Goal: Find specific page/section: Find specific page/section

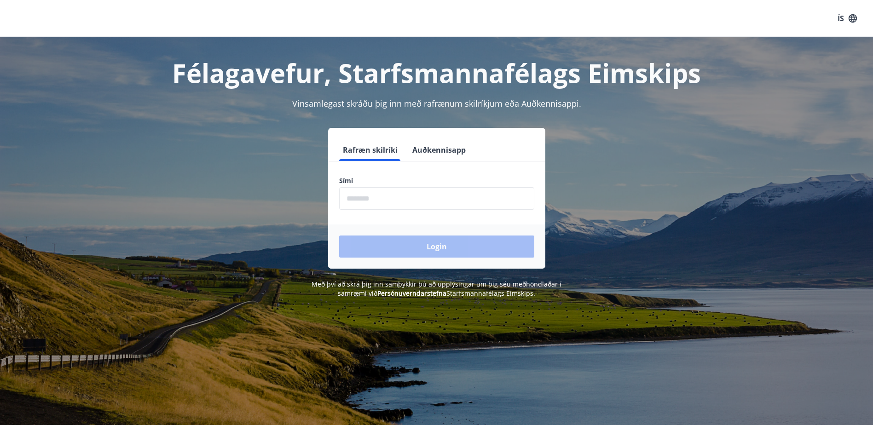
click at [427, 202] on input "phone" at bounding box center [436, 198] width 195 height 23
type input "********"
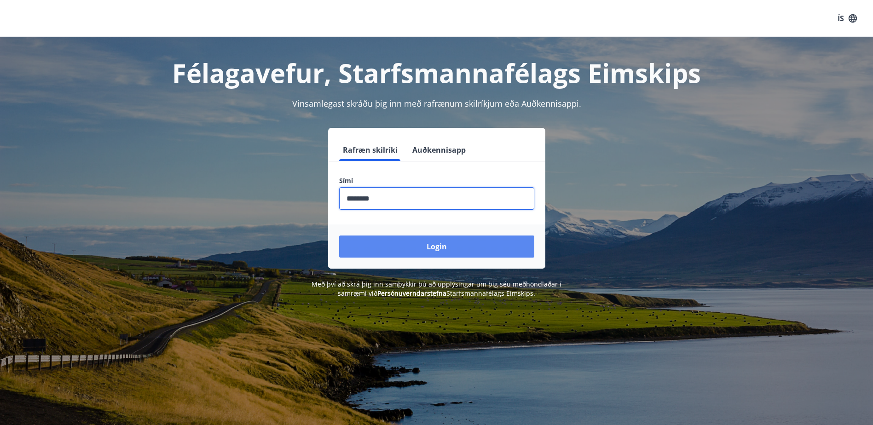
click at [421, 242] on button "Login" at bounding box center [436, 247] width 195 height 22
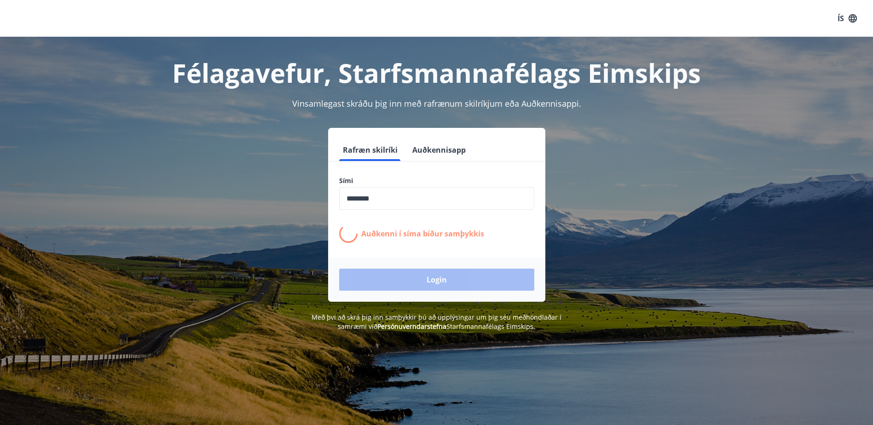
click at [440, 280] on div "Login" at bounding box center [436, 280] width 217 height 44
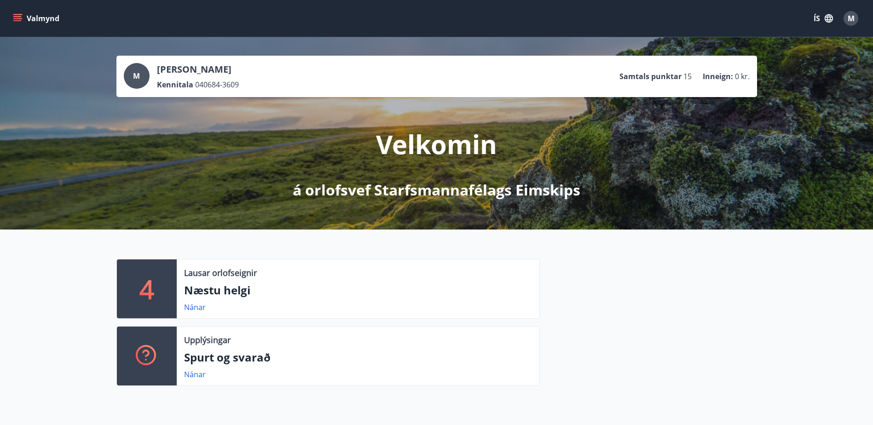
click at [21, 21] on icon "menu" at bounding box center [17, 18] width 9 height 9
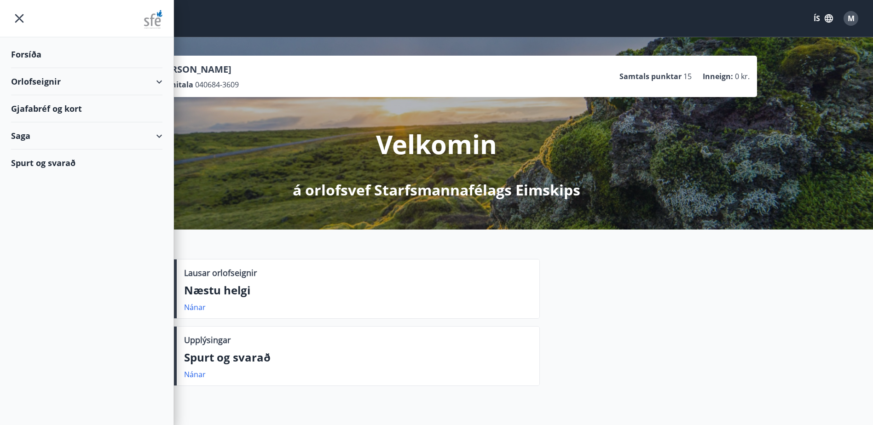
click at [47, 107] on div "Gjafabréf og kort" at bounding box center [86, 108] width 151 height 27
